Goal: Task Accomplishment & Management: Use online tool/utility

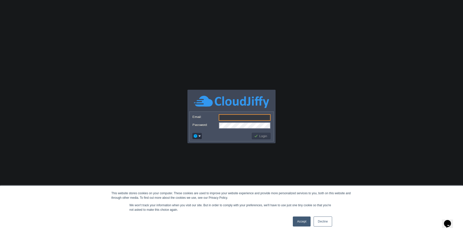
type input "[PERSON_NAME][EMAIL_ADDRESS][DOMAIN_NAME]"
click at [264, 135] on button "Login" at bounding box center [261, 136] width 15 height 5
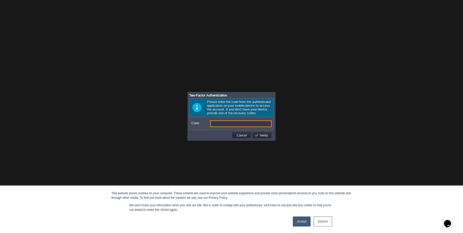
click at [303, 223] on link "Accept" at bounding box center [302, 222] width 18 height 10
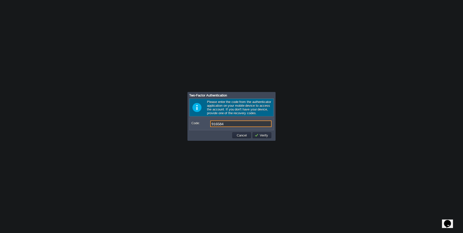
type input "916584"
type input "6"
type input "9"
type input "916584"
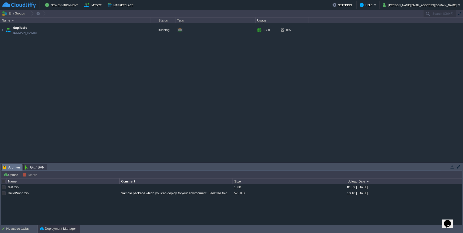
click at [68, 37] on td "duplicate [DOMAIN_NAME]" at bounding box center [75, 30] width 150 height 14
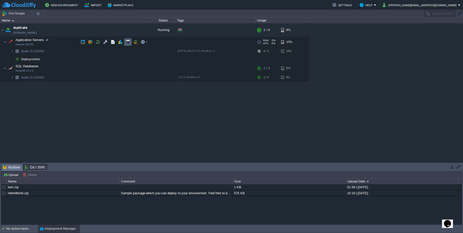
click at [130, 44] on td at bounding box center [128, 42] width 8 height 8
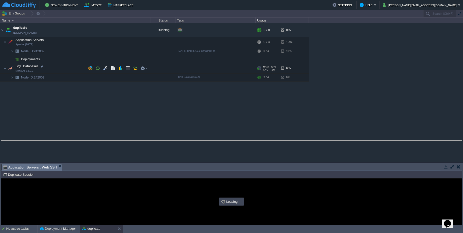
drag, startPoint x: 149, startPoint y: 170, endPoint x: 149, endPoint y: 139, distance: 30.3
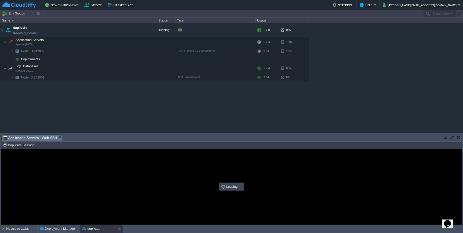
type input "#000000"
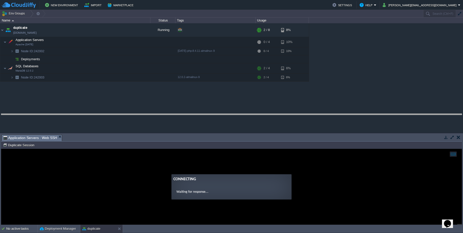
drag, startPoint x: 128, startPoint y: 137, endPoint x: 119, endPoint y: 116, distance: 23.1
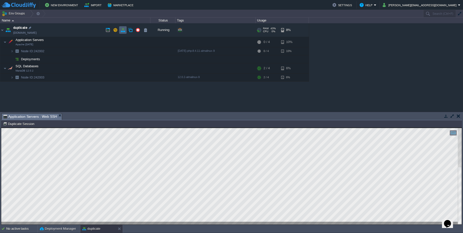
click at [125, 32] on button "button" at bounding box center [123, 30] width 5 height 5
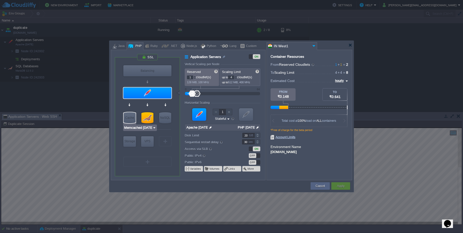
type input "Extra Storage 2.0-10.5"
click at [128, 140] on div "Storage" at bounding box center [129, 142] width 13 height 10
type input "Storage Containers"
type input "6"
type input "Extra Storage 2.0-10.5"
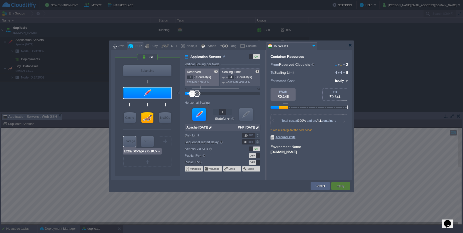
type input "2.0-10.5-almalinux-9"
type input "Stateless"
type input "10"
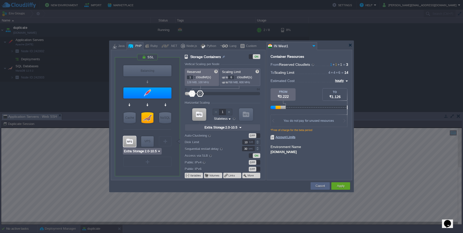
type input "AlmaLinux 9.6"
click at [342, 185] on button "Apply" at bounding box center [341, 186] width 8 height 5
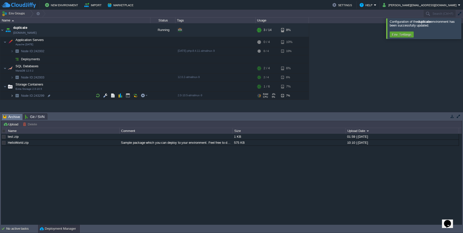
click at [13, 96] on img at bounding box center [12, 96] width 3 height 8
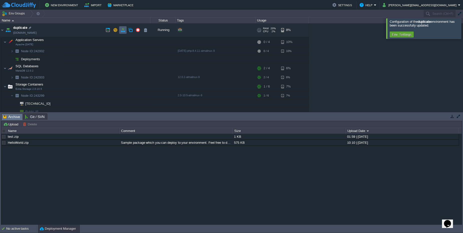
click at [126, 32] on td at bounding box center [123, 30] width 8 height 8
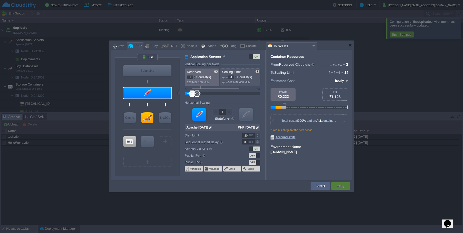
type input "Extra Storage 2.0-10.5"
click at [128, 140] on div at bounding box center [129, 142] width 13 height 11
type input "Storage Containers"
type input "6"
type input "Extra Storage 2.0-10.5"
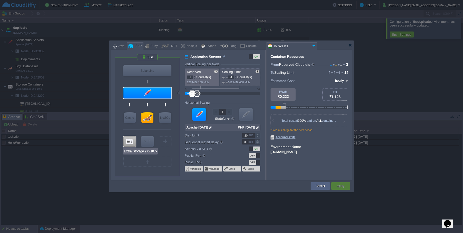
type input "null"
type input "2.0-10.5-almalinux-9"
type input "Stateless"
type input "10"
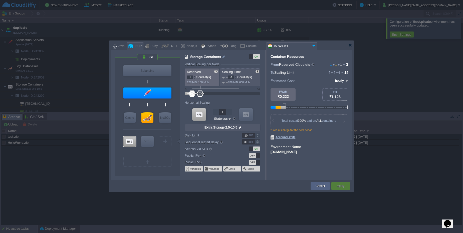
click at [250, 158] on div "OFF" at bounding box center [253, 156] width 8 height 5
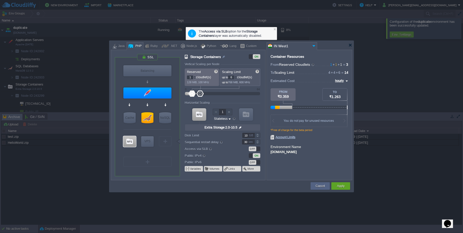
click at [252, 149] on div "OFF" at bounding box center [253, 149] width 8 height 5
click at [313, 186] on div "Cancel" at bounding box center [320, 187] width 19 height 8
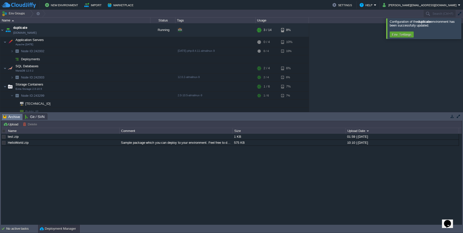
click at [57, 230] on button "Deployment Manager" at bounding box center [58, 229] width 36 height 5
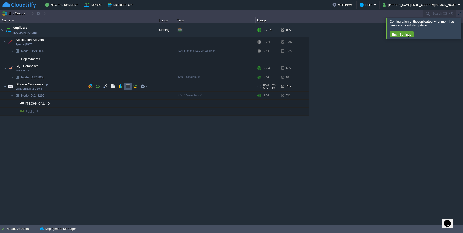
click at [125, 88] on td at bounding box center [128, 87] width 8 height 8
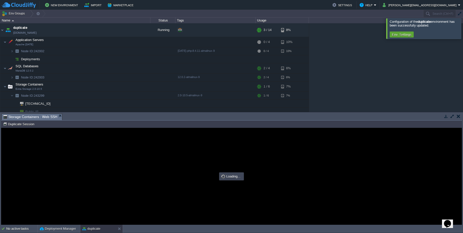
type input "#000000"
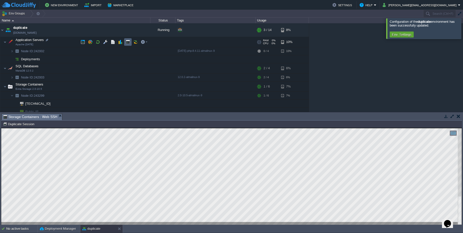
drag, startPoint x: 130, startPoint y: 43, endPoint x: 133, endPoint y: 40, distance: 3.9
click at [132, 41] on td at bounding box center [128, 42] width 8 height 8
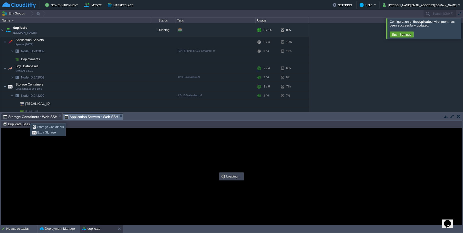
type input "#000000"
click at [55, 119] on span "Storage Containers : Web SSH" at bounding box center [30, 117] width 54 height 6
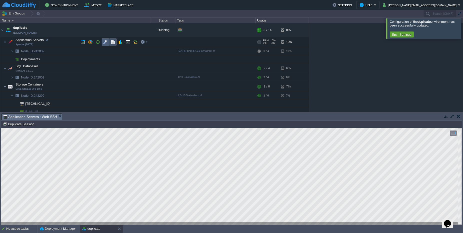
drag, startPoint x: 111, startPoint y: 43, endPoint x: 102, endPoint y: 45, distance: 9.7
click at [102, 45] on div at bounding box center [114, 42] width 70 height 8
click at [104, 43] on button "button" at bounding box center [105, 42] width 5 height 5
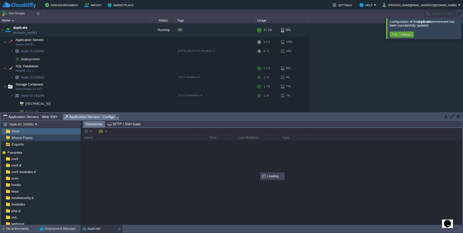
click at [31, 138] on span "Mount Points" at bounding box center [22, 138] width 23 height 5
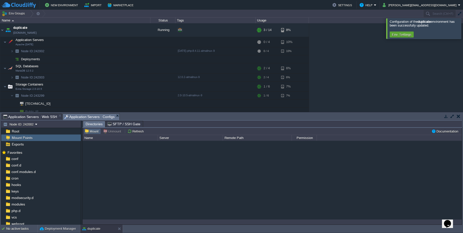
click at [91, 131] on button "Mount" at bounding box center [93, 131] width 16 height 5
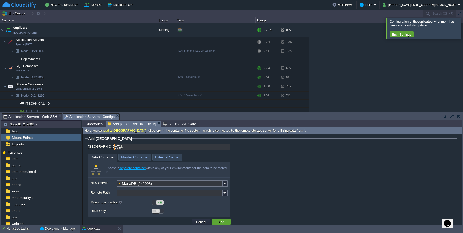
click at [138, 149] on input "/va" at bounding box center [172, 147] width 116 height 7
click at [29, 118] on span "Application Servers : Web SSH" at bounding box center [30, 117] width 54 height 6
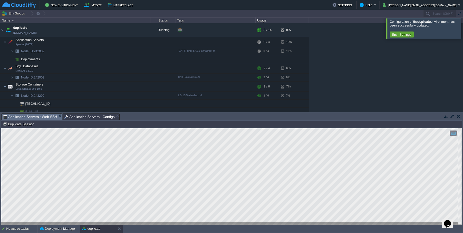
click at [1, 128] on html "Copy: Ctrl + Shift + C Paste: Ctrl + V Settings: Ctrl + Shift + Alt 0" at bounding box center [231, 128] width 461 height 0
click at [89, 119] on span "Application Servers : Configs" at bounding box center [89, 117] width 51 height 6
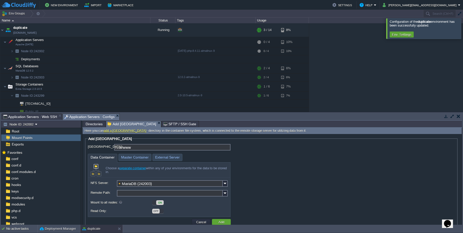
click at [145, 146] on input "/var/www" at bounding box center [172, 147] width 116 height 7
paste input "/webroot"
type input "/var/www/webroot/backup"
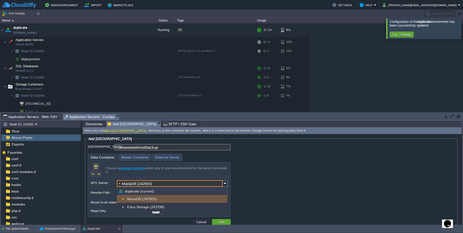
click at [198, 183] on input "MariaDB (242003)" at bounding box center [170, 184] width 106 height 7
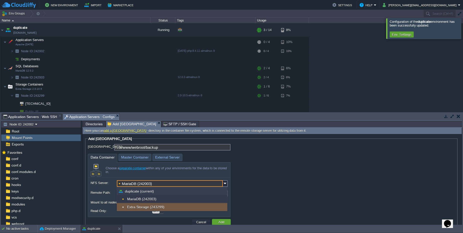
click at [155, 208] on div "Extra Storage (243299)" at bounding box center [172, 207] width 110 height 8
type input "Extra Storage (243299)"
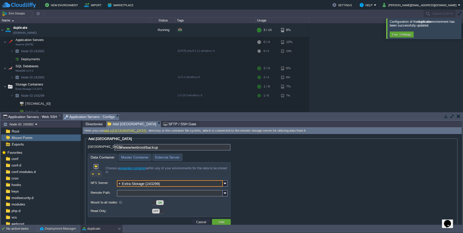
click at [127, 195] on input "Remote Path:" at bounding box center [170, 193] width 106 height 7
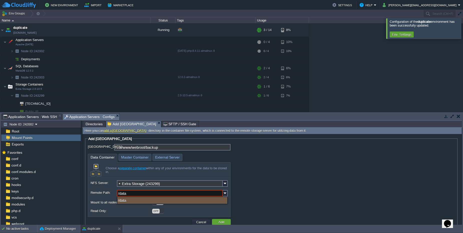
click at [127, 195] on input "/data" at bounding box center [170, 193] width 106 height 7
type input "/"
click at [226, 194] on img at bounding box center [225, 193] width 5 height 7
click at [156, 201] on div "/data" at bounding box center [172, 200] width 110 height 7
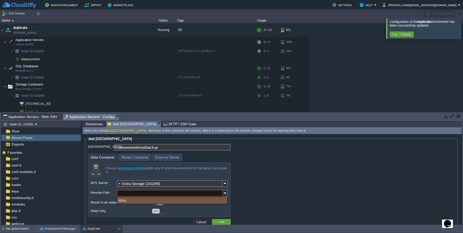
type input "/data"
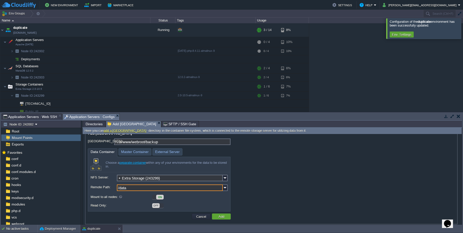
scroll to position [10, 0]
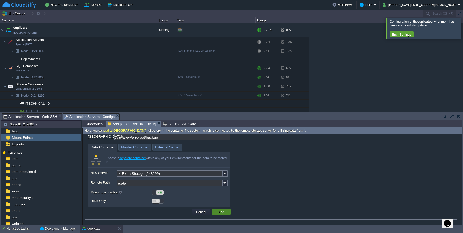
click at [219, 213] on button "Add" at bounding box center [221, 212] width 9 height 5
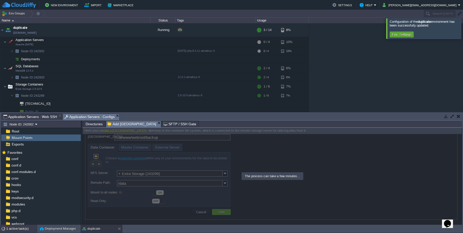
click at [13, 230] on div "1 active task(s)" at bounding box center [21, 229] width 31 height 8
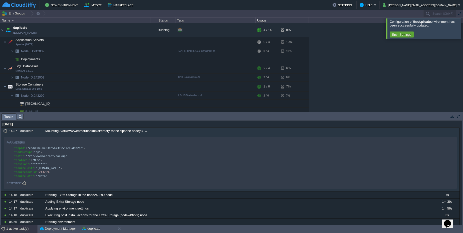
click at [95, 130] on span "Mounting /var/www/webroot/backup directory to the Apache node(s)" at bounding box center [93, 131] width 97 height 5
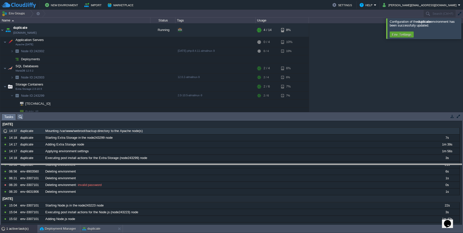
drag, startPoint x: 94, startPoint y: 119, endPoint x: 85, endPoint y: 169, distance: 51.1
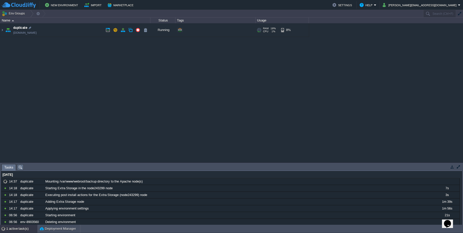
click at [62, 33] on td "duplicate duplicate.cloudjiffy.net" at bounding box center [75, 30] width 150 height 14
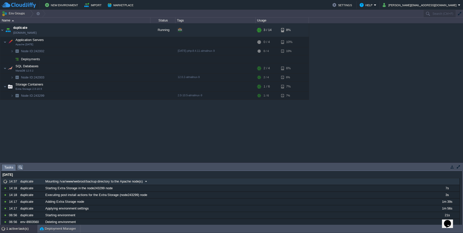
click at [198, 184] on div "Mounting /var/www/webroot/backup directory to the Apache node(s)" at bounding box center [239, 182] width 391 height 7
click at [162, 185] on div "Mounting /var/www/webroot/backup directory to the Apache node(s)" at bounding box center [239, 182] width 391 height 7
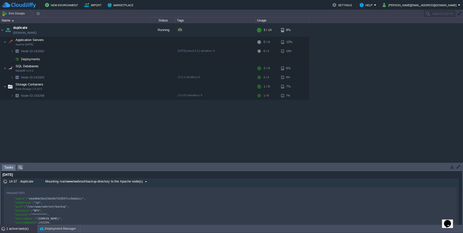
click at [161, 183] on div "Mounting /var/www/webroot/backup directory to the Apache node(s)" at bounding box center [239, 182] width 391 height 7
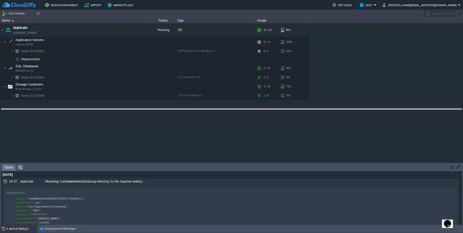
drag, startPoint x: 223, startPoint y: 168, endPoint x: 206, endPoint y: 112, distance: 58.2
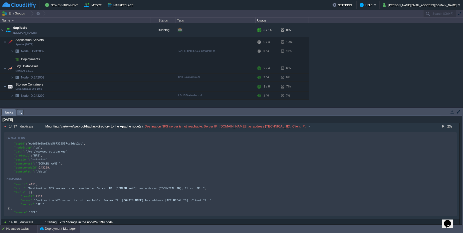
click at [56, 230] on button "Deployment Manager" at bounding box center [58, 229] width 36 height 5
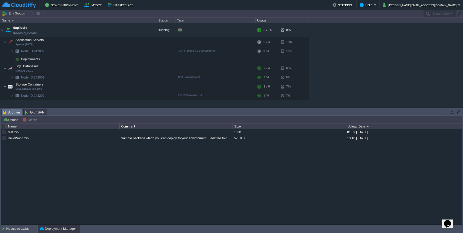
click at [45, 230] on button "Deployment Manager" at bounding box center [58, 229] width 36 height 5
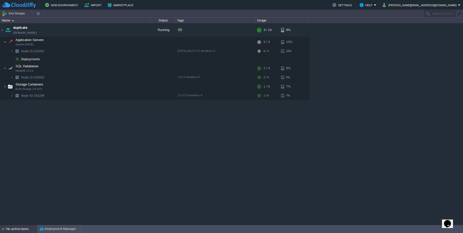
click at [23, 232] on div "No active tasks" at bounding box center [21, 229] width 31 height 8
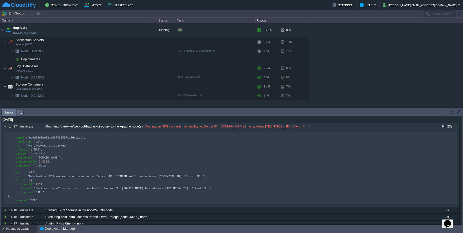
click at [23, 232] on div "No active tasks" at bounding box center [21, 229] width 31 height 8
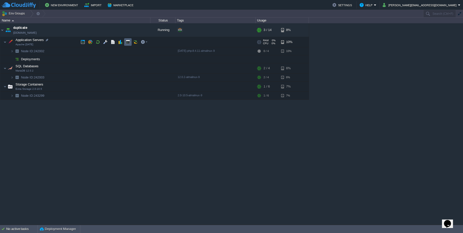
click at [129, 40] on button "button" at bounding box center [128, 42] width 5 height 5
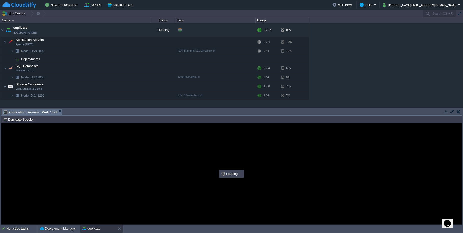
type input "#000000"
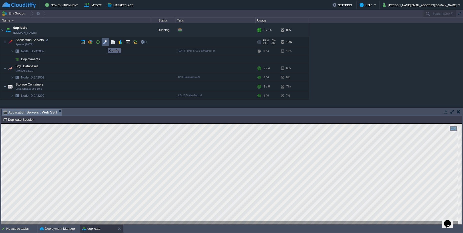
click at [104, 44] on button "button" at bounding box center [105, 42] width 5 height 5
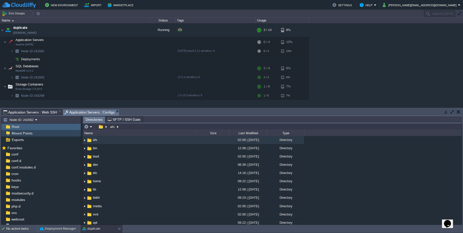
click at [40, 131] on div "Mount Points" at bounding box center [41, 133] width 80 height 7
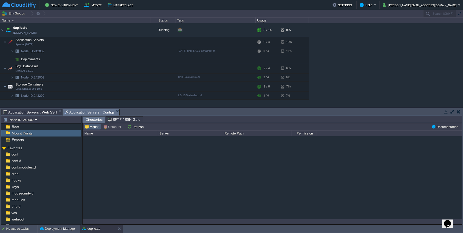
click at [93, 129] on button "Mount" at bounding box center [93, 127] width 16 height 5
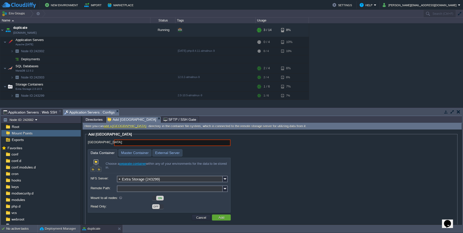
click at [44, 112] on span "Application Servers : Web SSH" at bounding box center [30, 112] width 54 height 6
click at [91, 115] on span "Application Servers : Configs" at bounding box center [89, 112] width 51 height 6
click at [141, 144] on input "Mount Point:" at bounding box center [172, 143] width 116 height 7
paste input "/var/www/webroot/backup"
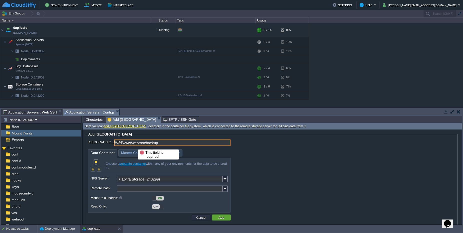
click at [117, 143] on input "/var/www/webroot/backup" at bounding box center [172, 143] width 116 height 7
type input "/var/www/webroot/backup"
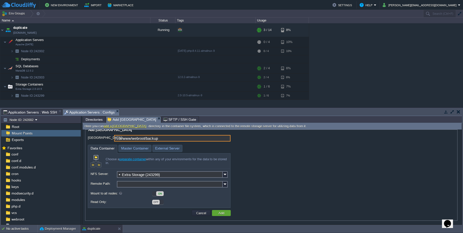
scroll to position [6, 0]
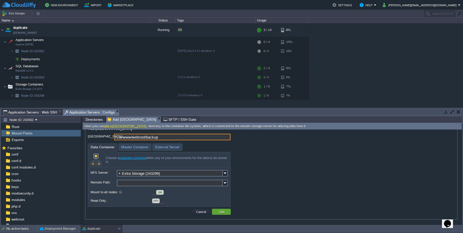
click at [136, 186] on input "Remote Path:" at bounding box center [170, 183] width 106 height 7
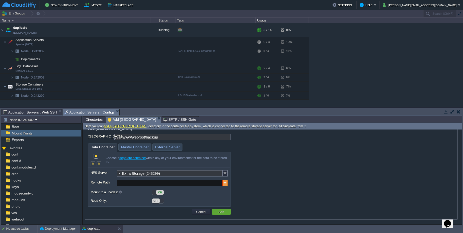
click at [224, 183] on img at bounding box center [225, 183] width 5 height 7
click at [208, 190] on div "/data" at bounding box center [172, 190] width 110 height 7
type input "/data"
click at [222, 211] on button "Add" at bounding box center [221, 212] width 9 height 5
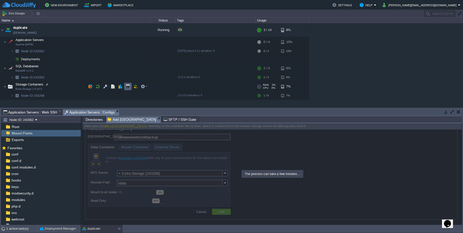
click at [130, 89] on td at bounding box center [128, 87] width 8 height 8
click at [90, 111] on span "Application Servers : Configs" at bounding box center [89, 112] width 51 height 6
type input "#000000"
click at [151, 113] on span "Storage Containers : Web SSH" at bounding box center [149, 112] width 54 height 6
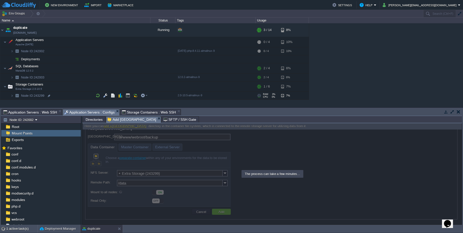
click at [102, 112] on span "Application Servers : Configs" at bounding box center [89, 112] width 51 height 6
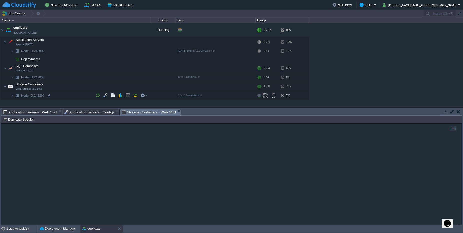
click at [153, 114] on span "Storage Containers : Web SSH" at bounding box center [149, 112] width 54 height 6
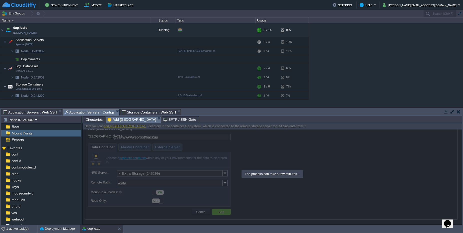
click at [72, 114] on span "Application Servers : Configs" at bounding box center [89, 112] width 51 height 6
click at [16, 113] on span "Application Servers : Web SSH" at bounding box center [30, 112] width 54 height 6
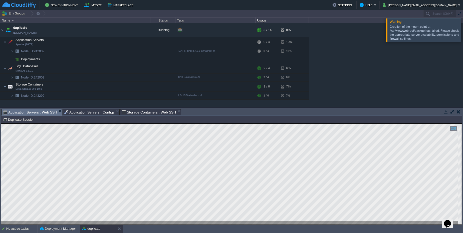
click at [459, 112] on button "button" at bounding box center [459, 112] width 4 height 5
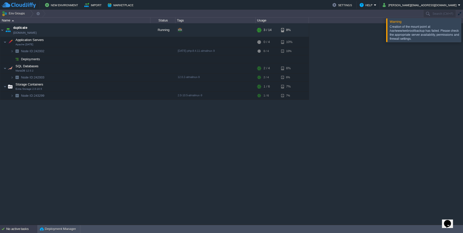
click at [14, 228] on div "No active tasks" at bounding box center [21, 229] width 31 height 8
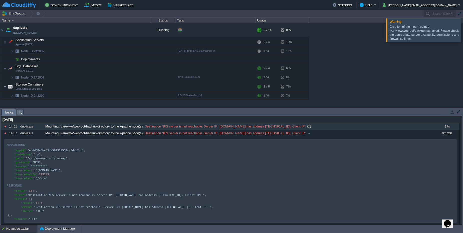
click at [174, 127] on span "Destination NFS server is not reachable. Server IP: node243299-duplicate.cloudj…" at bounding box center [225, 126] width 162 height 5
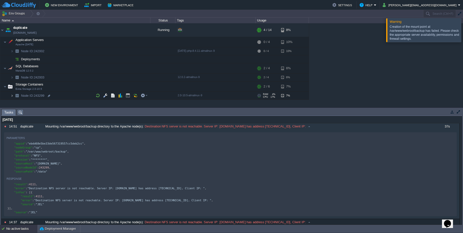
click at [12, 98] on img at bounding box center [12, 96] width 3 height 8
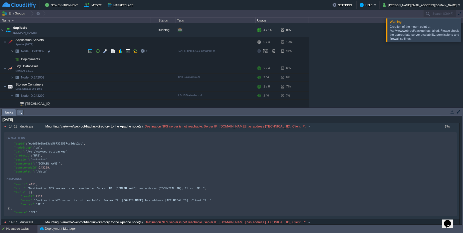
click at [13, 49] on img at bounding box center [12, 51] width 3 height 8
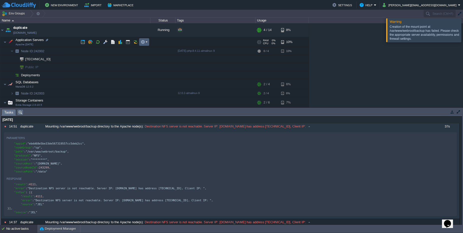
click at [145, 44] on td at bounding box center [144, 42] width 10 height 8
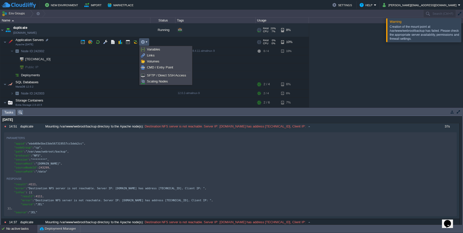
click at [110, 27] on div "duplicate duplicate.cloudjiffy.net Running + Add to Env Group RAM 20% CPU 7% 4 …" at bounding box center [231, 65] width 463 height 84
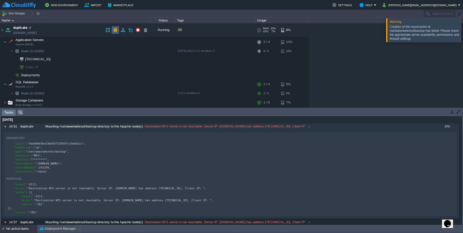
click at [116, 28] on button "button" at bounding box center [115, 30] width 5 height 5
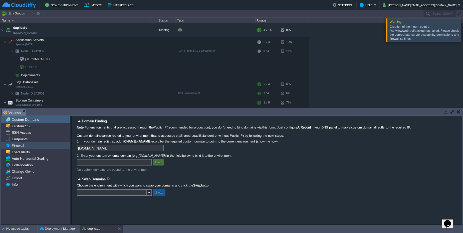
click at [18, 143] on div "Firewall" at bounding box center [35, 146] width 69 height 7
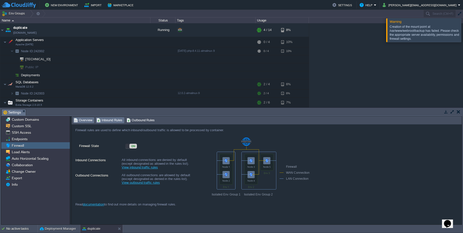
click at [107, 120] on span "Inbound Rules" at bounding box center [110, 121] width 26 height 6
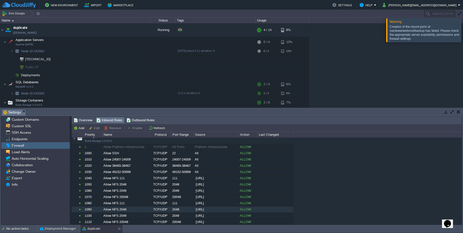
scroll to position [178, 0]
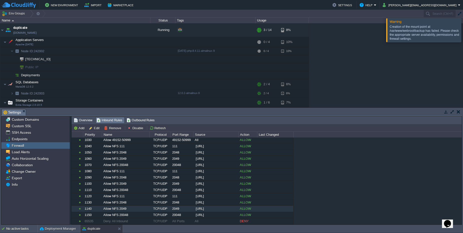
click at [117, 210] on div "Allow NFS 2049" at bounding box center [125, 209] width 47 height 6
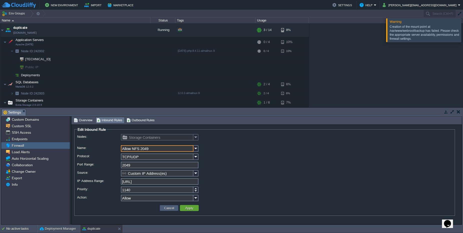
click at [168, 207] on button "Cancel" at bounding box center [169, 208] width 13 height 5
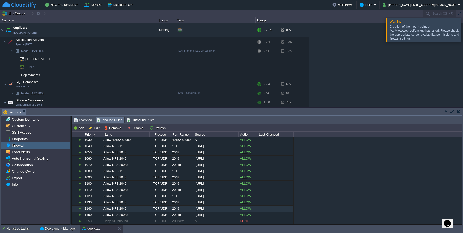
click at [247, 209] on div "ALLOW" at bounding box center [248, 209] width 18 height 6
click at [246, 213] on div "ALLOW" at bounding box center [248, 215] width 18 height 6
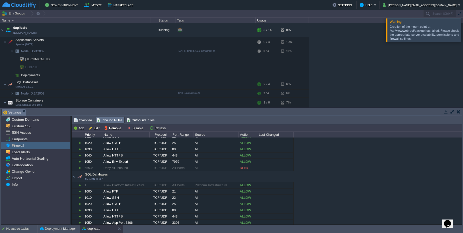
scroll to position [0, 0]
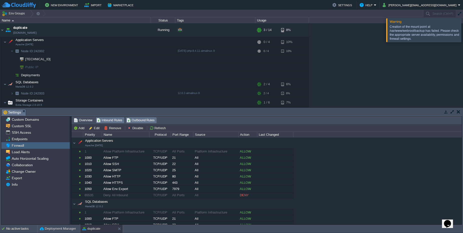
click at [134, 120] on span "Outbound Rules" at bounding box center [141, 121] width 28 height 6
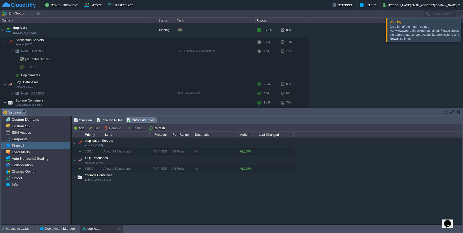
click at [105, 177] on span "Storage Containers Extra Storage 2.0-10.5" at bounding box center [95, 178] width 36 height 8
click at [247, 186] on div "ALLOW" at bounding box center [248, 186] width 18 height 6
click at [102, 183] on div "Allow All Outbound" at bounding box center [125, 186] width 47 height 6
click at [109, 122] on span "Inbound Rules" at bounding box center [110, 121] width 26 height 6
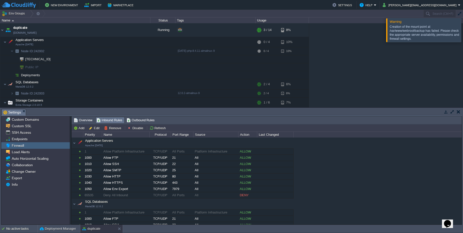
click at [426, 31] on div "Creation of the mount point at /var/www/webroot/backup has failed. Please check…" at bounding box center [425, 33] width 70 height 16
click at [17, 233] on div "No active tasks Deployment Manager duplicate" at bounding box center [231, 229] width 463 height 8
click at [17, 232] on div "No active tasks" at bounding box center [21, 229] width 31 height 8
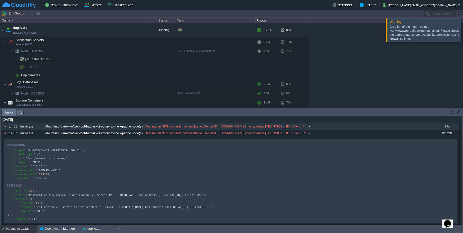
drag, startPoint x: 38, startPoint y: 126, endPoint x: 92, endPoint y: 123, distance: 54.2
click at [92, 123] on tr "10646472 14:51 duplicate Mounting /var/www/webroot/backup directory to the Apac…" at bounding box center [230, 126] width 459 height 7
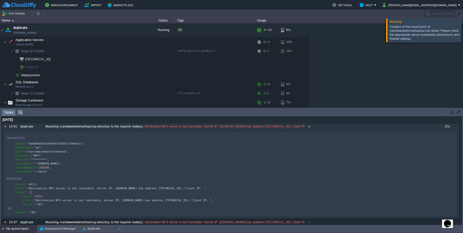
click at [313, 127] on span at bounding box center [309, 126] width 7 height 5
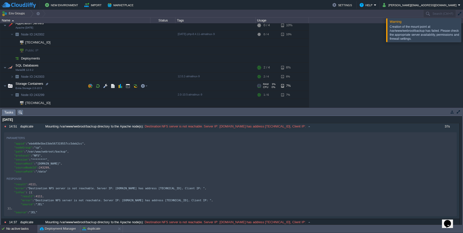
scroll to position [24, 0]
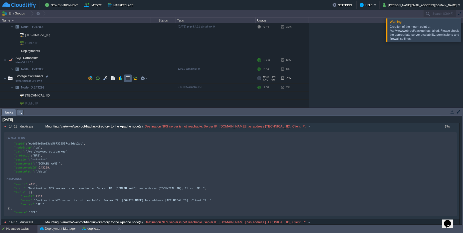
click at [125, 79] on td at bounding box center [128, 79] width 8 height 8
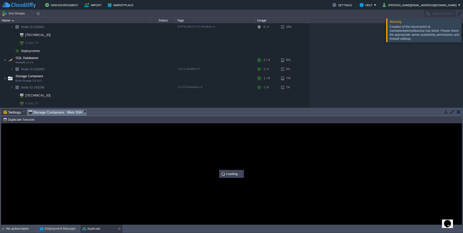
scroll to position [0, 0]
type input "#000000"
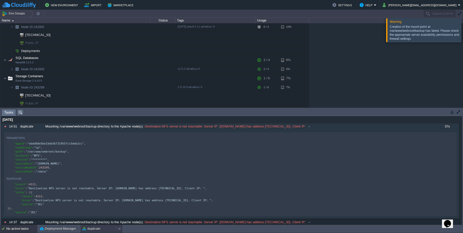
click at [100, 232] on div "duplicate" at bounding box center [98, 229] width 36 height 8
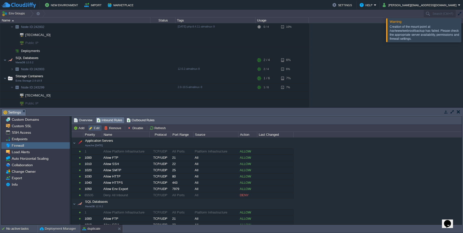
click at [93, 129] on button "Edit" at bounding box center [95, 128] width 12 height 5
type input "Storage Containers"
type input "Allow NFS 20048"
type input "TCP/UDP"
type input "20048"
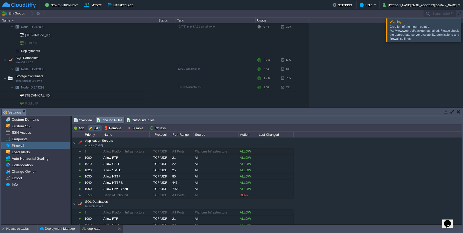
type input "Custom IP Address(es)"
type input "192.168.0.0/16"
type input "1150"
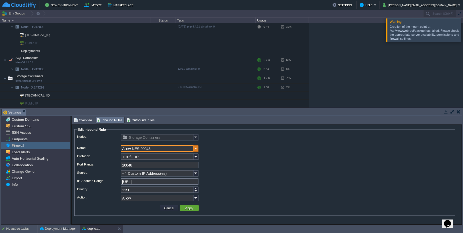
click at [196, 152] on img at bounding box center [196, 149] width 5 height 7
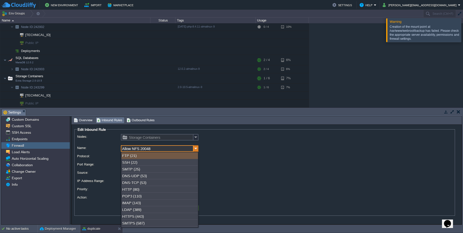
click at [196, 152] on img at bounding box center [196, 149] width 5 height 7
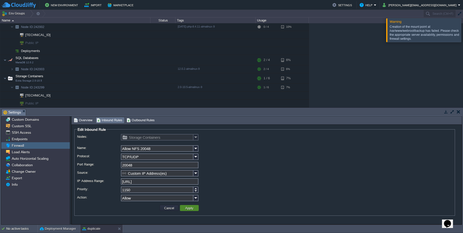
click at [187, 210] on button "Apply" at bounding box center [189, 208] width 11 height 5
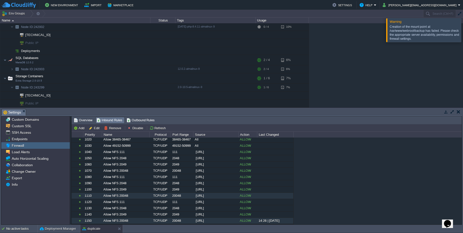
scroll to position [178, 0]
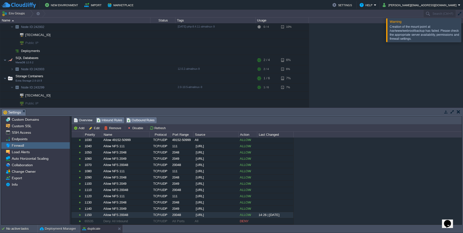
click at [149, 118] on span "Outbound Rules" at bounding box center [141, 121] width 28 height 6
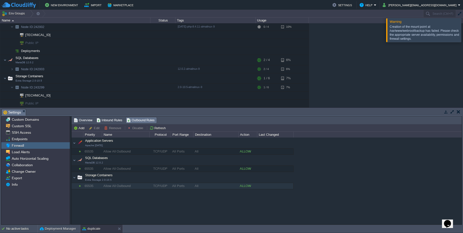
click at [245, 187] on div "ALLOW" at bounding box center [248, 186] width 18 height 6
click at [99, 178] on div "Storage Containers Extra Storage 2.0-10.5" at bounding box center [184, 177] width 215 height 9
click at [73, 179] on div "Storage Containers Extra Storage 2.0-10.5" at bounding box center [183, 178] width 222 height 11
click at [85, 187] on div "65535" at bounding box center [92, 186] width 18 height 6
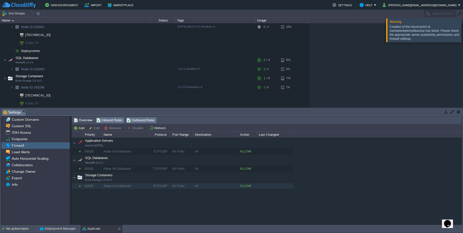
click at [109, 120] on span "Inbound Rules" at bounding box center [110, 121] width 26 height 6
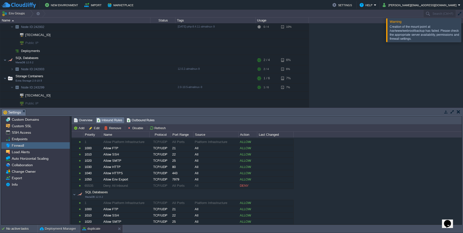
scroll to position [0, 0]
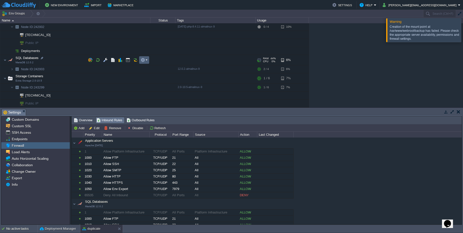
click at [142, 64] on td at bounding box center [144, 60] width 10 height 8
click at [409, 37] on div "Creation of the mount point at /var/www/webroot/backup has failed. Please check…" at bounding box center [425, 33] width 70 height 16
click at [150, 47] on td "Deployments" at bounding box center [75, 51] width 150 height 8
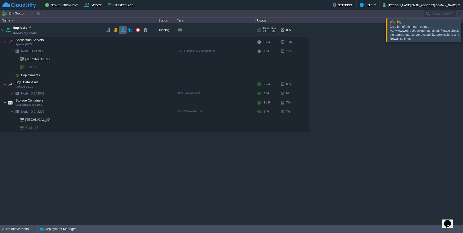
click at [121, 30] on button "button" at bounding box center [123, 30] width 5 height 5
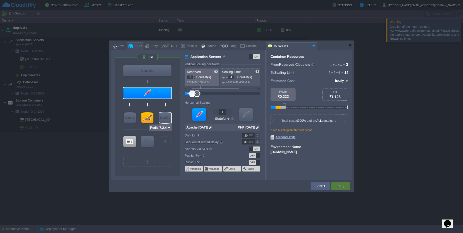
type input "Extra Storage 2.0-10.5"
click at [136, 142] on div at bounding box center [130, 142] width 14 height 12
type input "Storage Containers"
type input "6"
type input "Extra Storage 2.0-10.5"
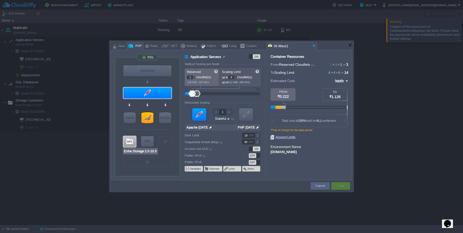
type input "null"
type input "2.0-10.5-almalinux-9"
type input "Stateless"
type input "10"
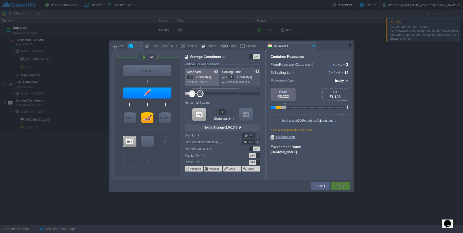
type input "Apache [DATE]"
click at [166, 95] on div at bounding box center [147, 93] width 48 height 11
type input "Application Servers"
type input "4"
type input "Apache [DATE]"
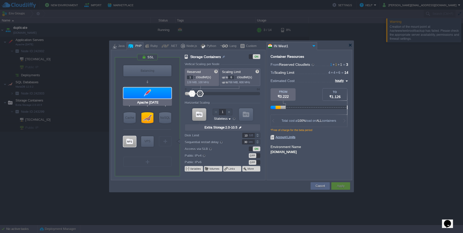
type input "null"
type input "PHP [DATE]"
type input "Stateful"
type input "20"
click at [166, 95] on div at bounding box center [147, 93] width 48 height 11
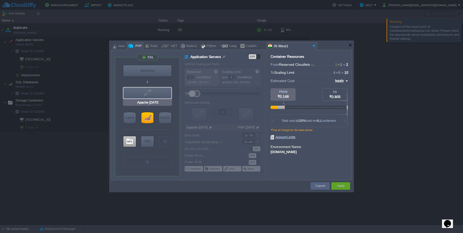
click at [166, 95] on div at bounding box center [147, 93] width 48 height 11
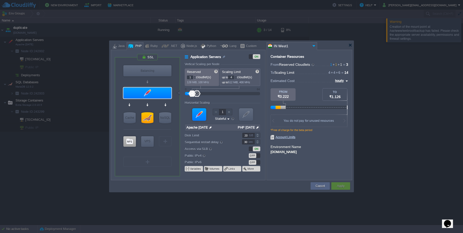
type input "Extra Storage 2.0-10.5"
click at [129, 139] on div at bounding box center [129, 142] width 13 height 11
type input "Storage Containers"
type input "6"
type input "Extra Storage 2.0-10.5"
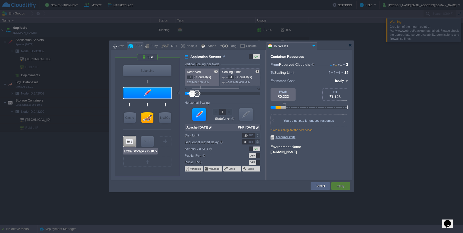
type input "null"
type input "2.0-10.5-almalinux-9"
type input "Stateless"
type input "10"
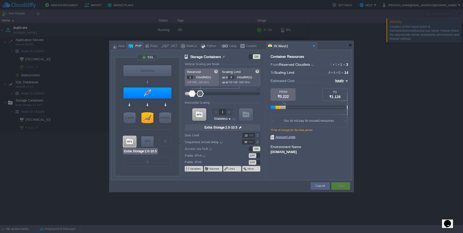
click at [129, 139] on div at bounding box center [129, 142] width 13 height 11
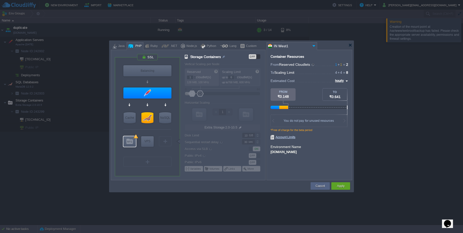
type input "Apache [DATE]"
click at [160, 92] on div at bounding box center [147, 93] width 48 height 11
type input "Application Servers"
type input "4"
type input "Apache [DATE]"
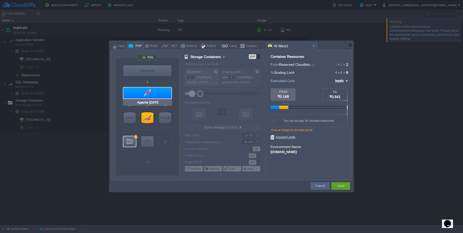
type input "null"
type input "PHP [DATE]"
type input "Stateful"
type input "20"
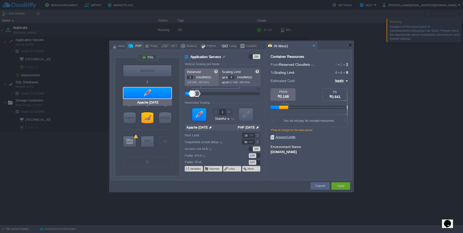
type input "MariaDB 12.0.2"
click at [151, 117] on div at bounding box center [148, 117] width 12 height 11
type input "SQL Databases"
type input "MariaDB 12.0.2"
type input "null"
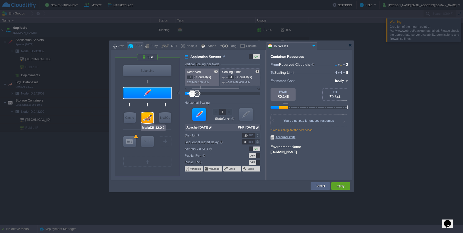
type input "12.0.2-almalinux-9"
type input "Stateless"
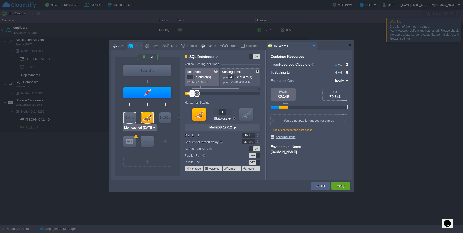
type input "Apache [DATE]"
click at [148, 95] on div at bounding box center [147, 93] width 48 height 11
type input "Application Servers"
type input "Apache [DATE]"
type input "null"
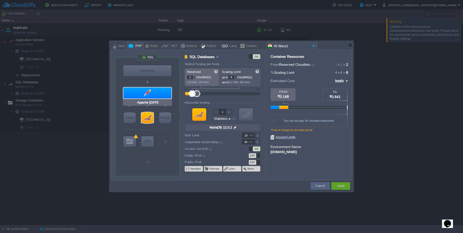
type input "PHP [DATE]"
type input "Stateful"
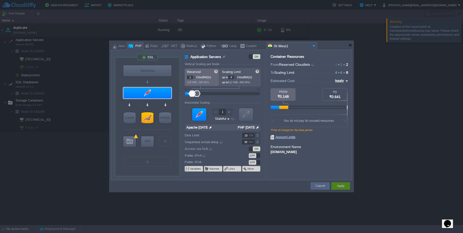
drag, startPoint x: 337, startPoint y: 188, endPoint x: 334, endPoint y: 191, distance: 4.6
click at [336, 189] on div "Apply" at bounding box center [340, 187] width 11 height 8
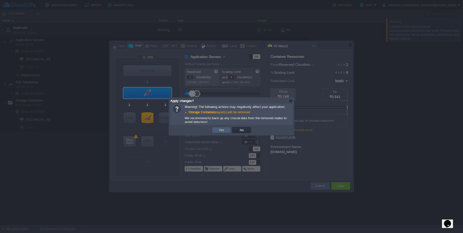
click at [220, 129] on button "Yes" at bounding box center [221, 130] width 9 height 5
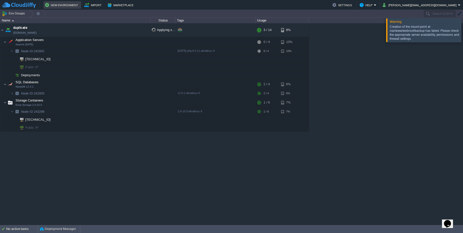
click at [51, 5] on button "New Environment" at bounding box center [62, 5] width 35 height 6
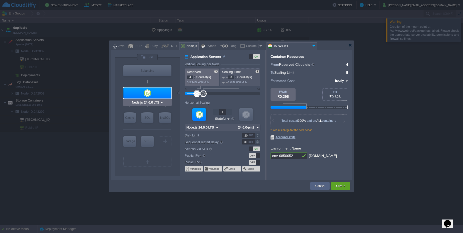
click at [147, 94] on div at bounding box center [147, 93] width 48 height 11
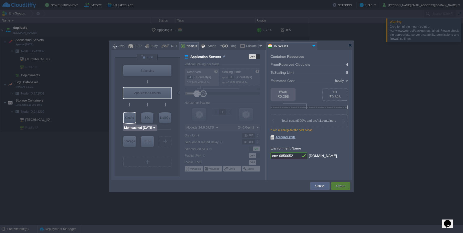
type input "Extra Storage 2.0-10.5"
click at [127, 142] on div "Storage" at bounding box center [129, 142] width 13 height 10
type input "Storage Containers"
type input "1"
type input "6"
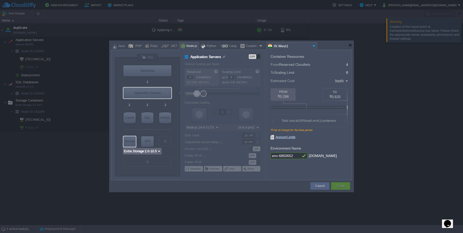
type input "Extra Storage 2.0-10.5"
type input "2.0-10.5-almalinux-9"
type input "Stateless"
type input "10"
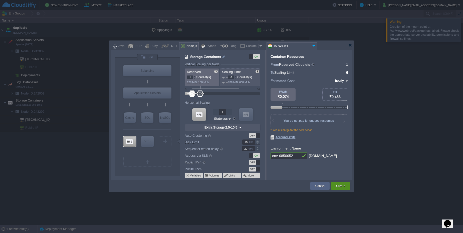
click at [344, 186] on button "Create" at bounding box center [340, 186] width 9 height 5
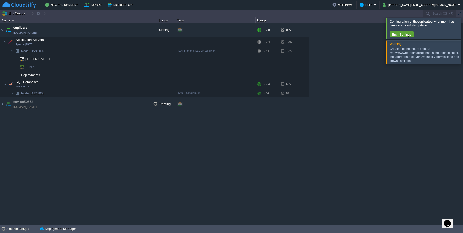
click at [463, 30] on div at bounding box center [469, 28] width 0 height 20
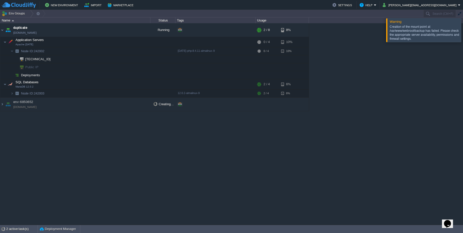
click at [463, 32] on div at bounding box center [469, 30] width 0 height 24
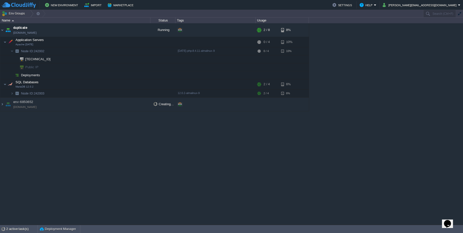
click at [55, 105] on td "env-6850652 env-6850652.cloudjiffy.net" at bounding box center [75, 105] width 150 height 14
click at [49, 108] on td "env-6850652 env-6850652.cloudjiffy.net" at bounding box center [75, 105] width 150 height 14
click at [2, 105] on img at bounding box center [2, 105] width 4 height 14
click at [129, 108] on td "env-6850652 env-6850652.cloudjiffy.net" at bounding box center [75, 105] width 150 height 14
